Goal: Navigation & Orientation: Find specific page/section

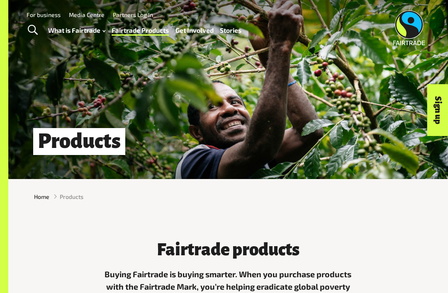
click at [44, 17] on link "For business" at bounding box center [44, 14] width 34 height 7
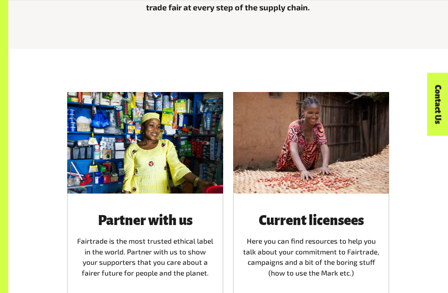
scroll to position [288, 0]
click at [158, 293] on span "Read more" at bounding box center [145, 297] width 136 height 9
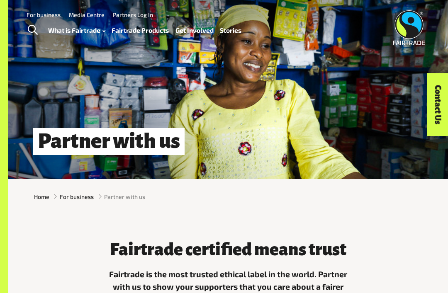
click at [139, 28] on link "Fairtrade Products" at bounding box center [140, 30] width 57 height 12
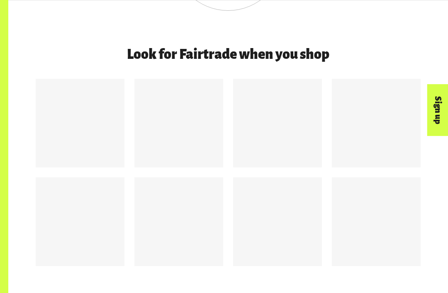
scroll to position [1013, 0]
